Goal: Information Seeking & Learning: Find specific fact

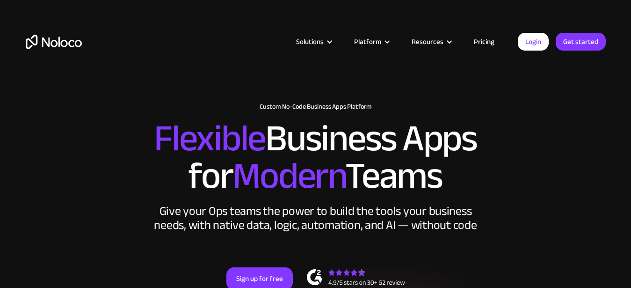
click at [486, 43] on link "Pricing" at bounding box center [484, 42] width 44 height 12
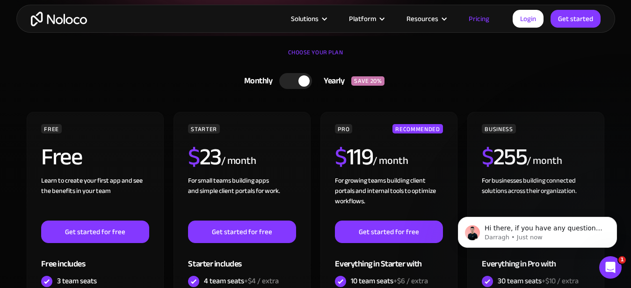
scroll to position [191, 0]
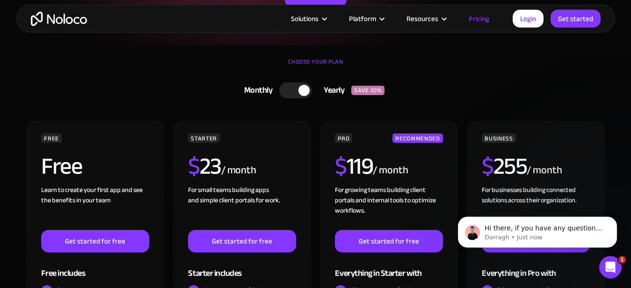
click at [539, 176] on div "/ month" at bounding box center [544, 170] width 35 height 15
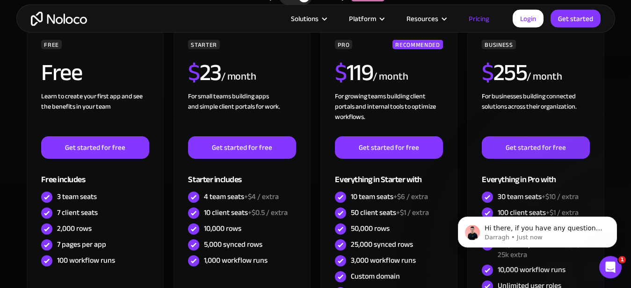
scroll to position [287, 0]
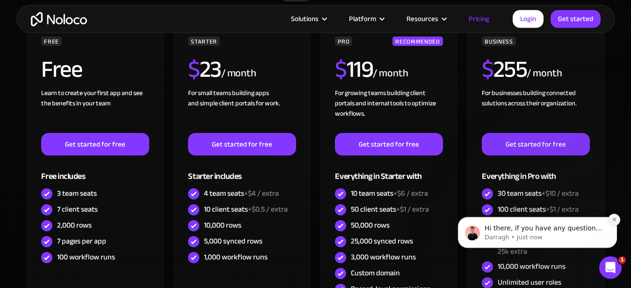
click at [611, 220] on button "Dismiss notification" at bounding box center [614, 219] width 12 height 12
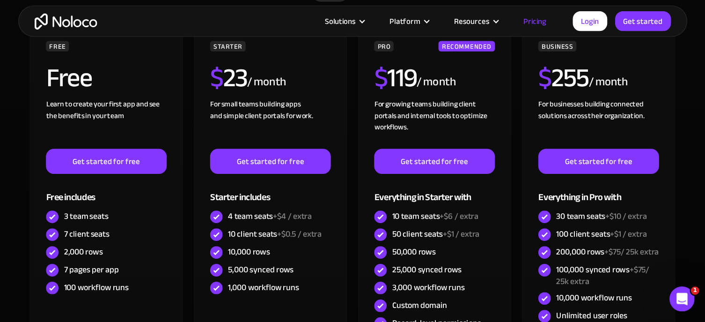
scroll to position [287, 0]
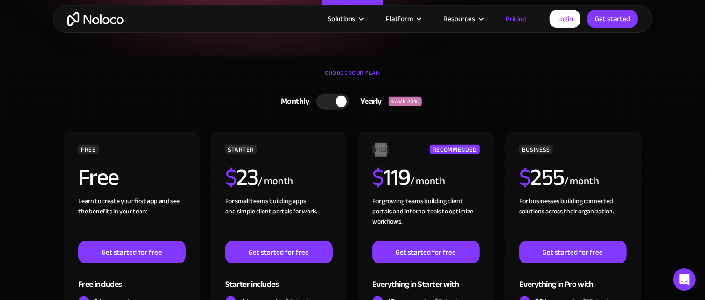
scroll to position [3822, 0]
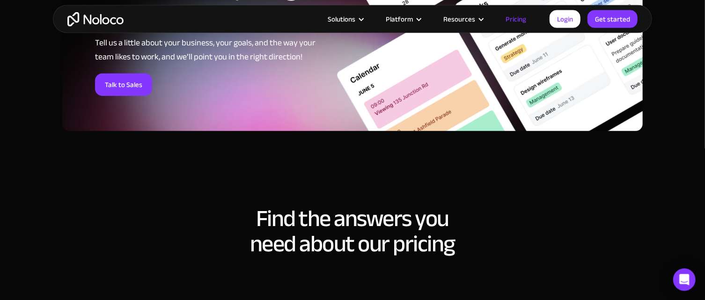
scroll to position [3899, 0]
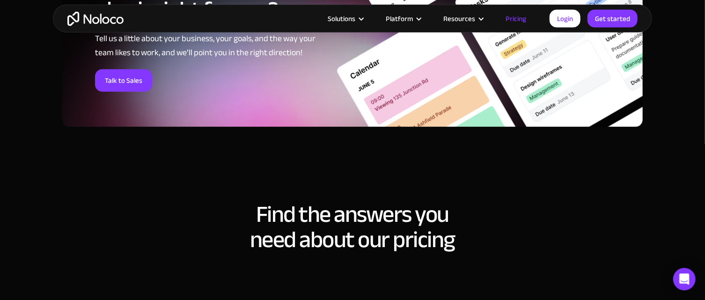
drag, startPoint x: 337, startPoint y: 239, endPoint x: 247, endPoint y: 180, distance: 107.2
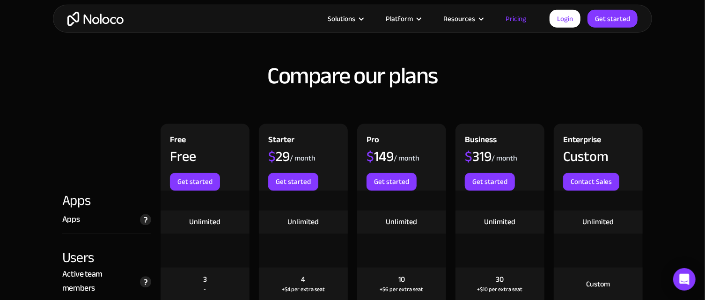
scroll to position [946, 0]
